Goal: Task Accomplishment & Management: Manage account settings

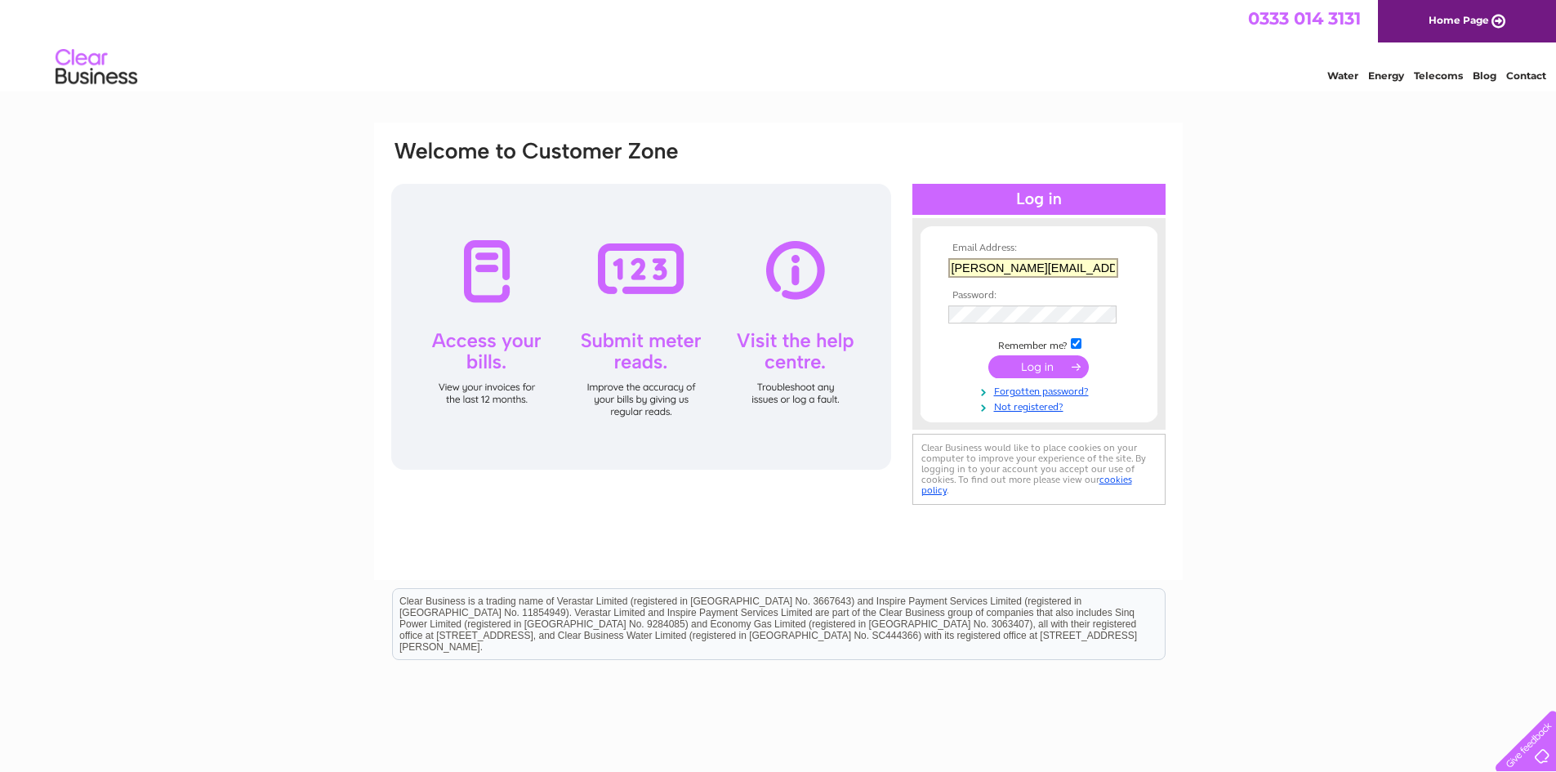
click at [1009, 261] on input "clifford@stmaryshallhotel.co.uk" at bounding box center [1034, 268] width 170 height 20
click at [1384, 350] on div "Email Address: clifford@stmaryshallhotel.co.uk Password:" at bounding box center [778, 491] width 1556 height 737
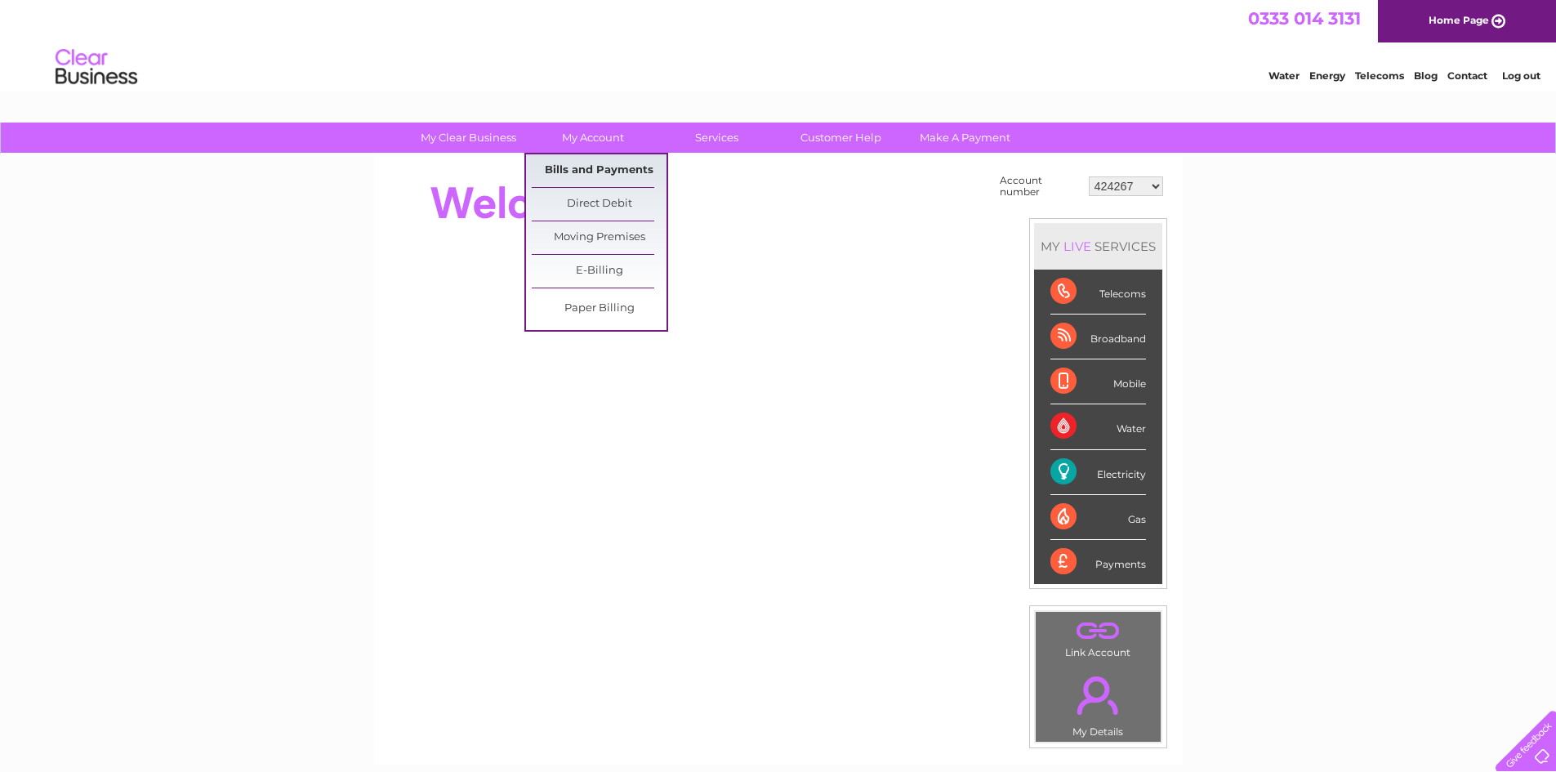
click at [609, 172] on link "Bills and Payments" at bounding box center [599, 170] width 135 height 33
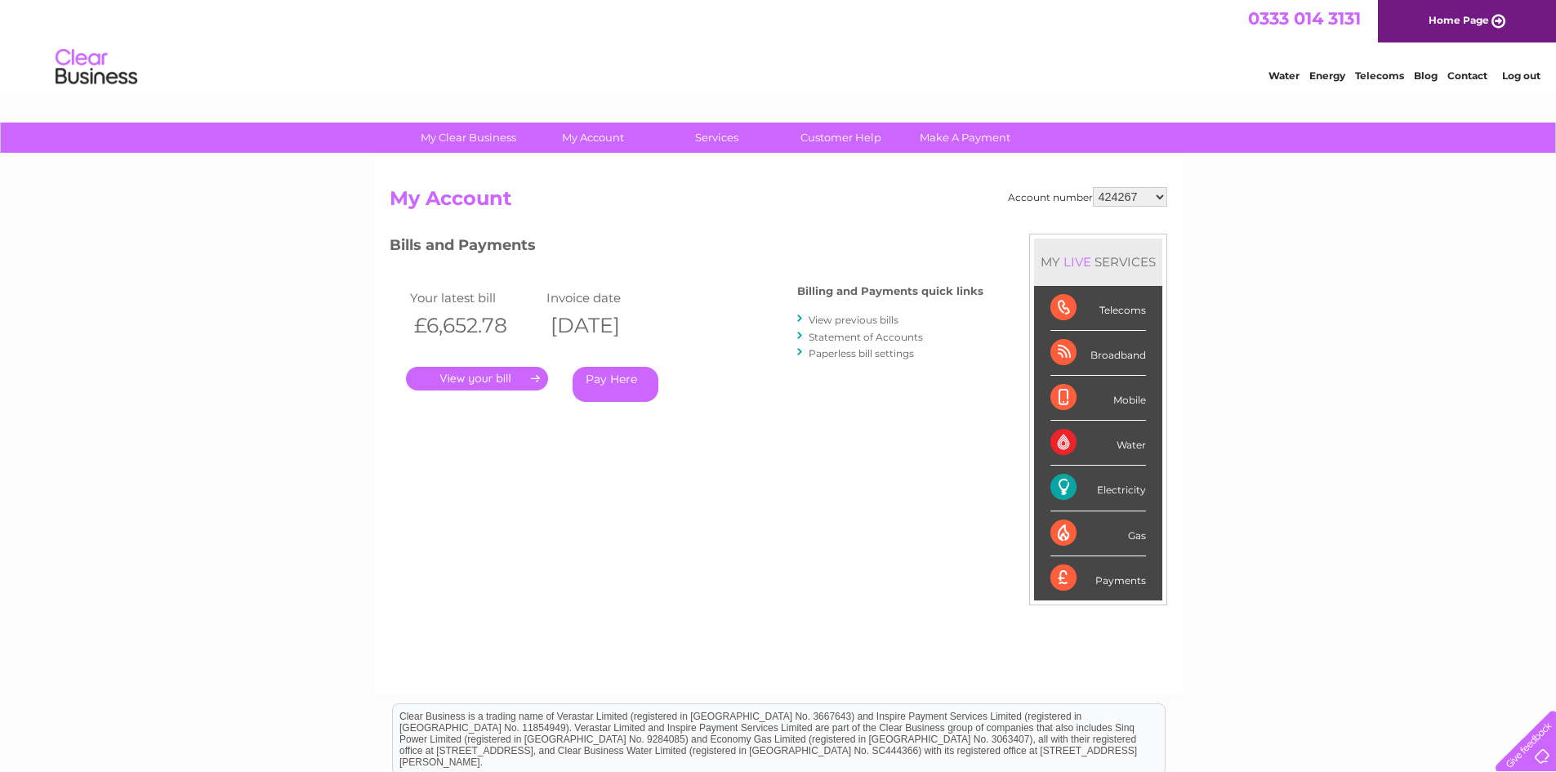
click at [1161, 196] on select "424267 424307 424312 424315 424317 443249 443305 443307 443630 447624 30269687 …" at bounding box center [1130, 197] width 74 height 20
select select "424312"
click at [1093, 187] on select "424267 424307 424312 424315 424317 443249 443305 443307 443630 447624 30269687 …" at bounding box center [1130, 197] width 74 height 20
click at [490, 376] on link "." at bounding box center [477, 379] width 142 height 24
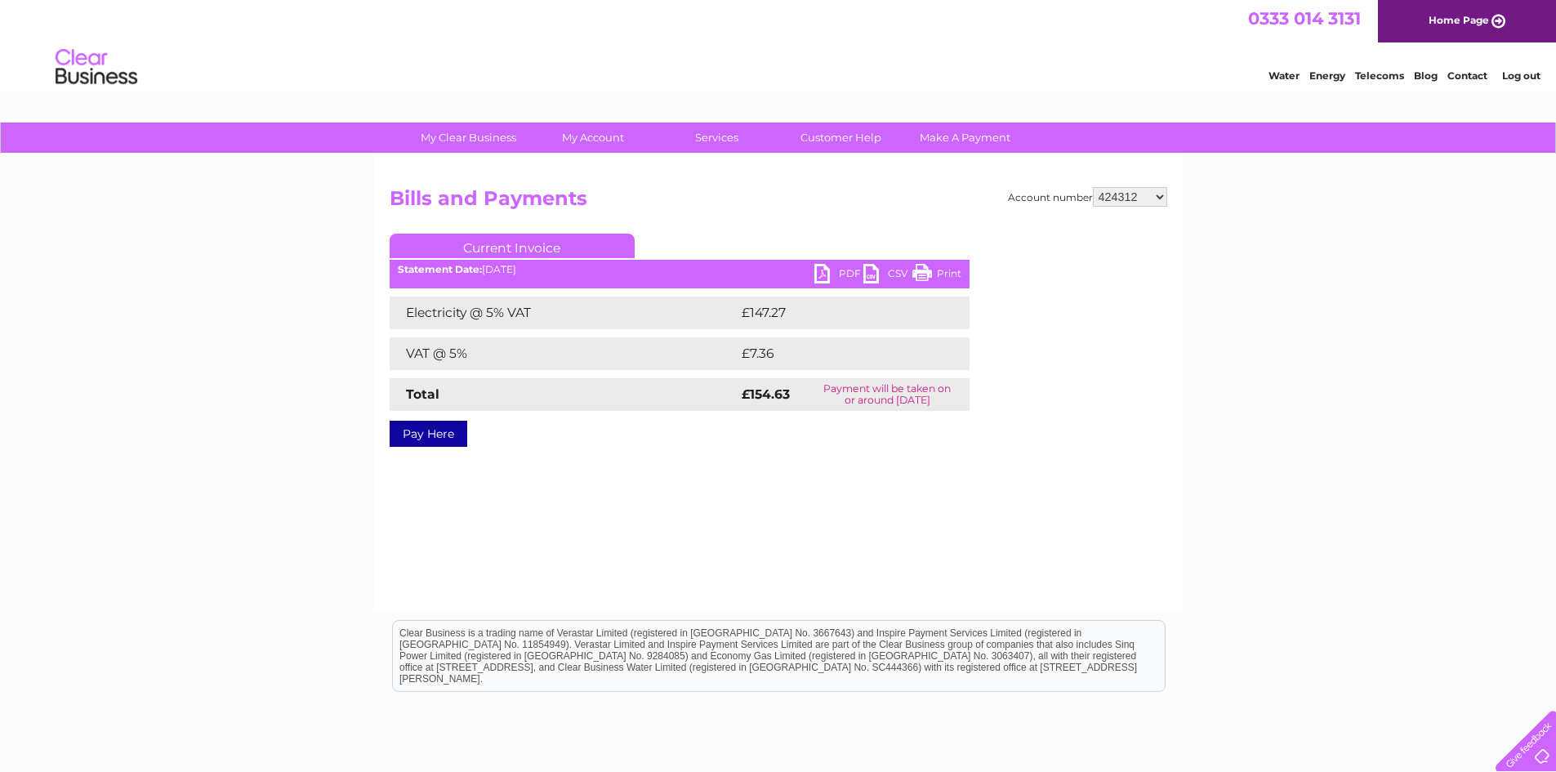
click at [831, 270] on link "PDF" at bounding box center [839, 276] width 49 height 24
